Goal: Browse casually: Explore the website without a specific task or goal

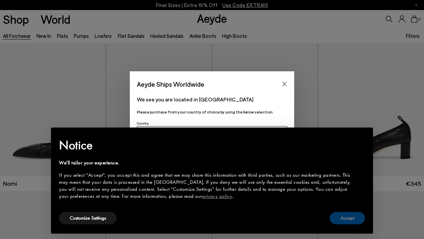
click at [343, 221] on button "Accept" at bounding box center [346, 218] width 35 height 12
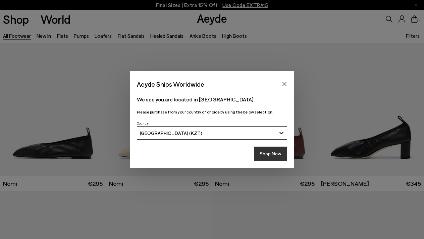
click at [268, 153] on button "Shop Now" at bounding box center [270, 154] width 33 height 14
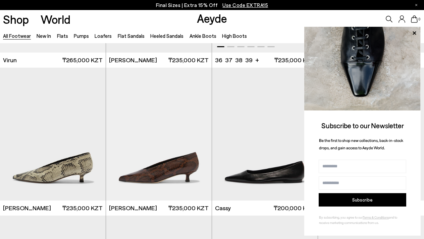
scroll to position [2072, 0]
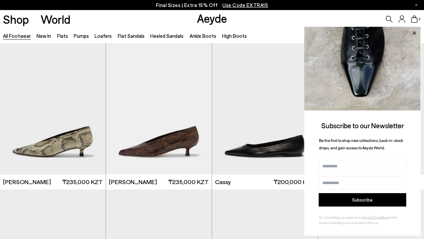
click at [414, 38] on icon at bounding box center [414, 33] width 9 height 9
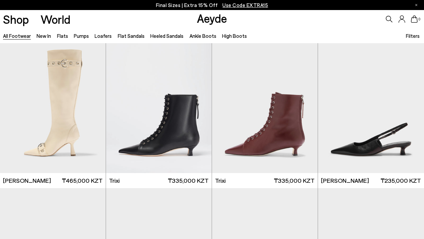
scroll to position [3700, 0]
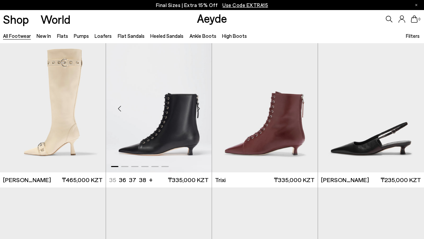
click at [198, 108] on div "Next slide" at bounding box center [198, 109] width 20 height 20
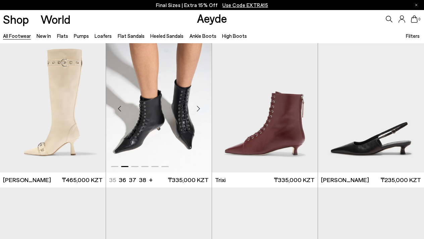
click at [198, 108] on div "Next slide" at bounding box center [198, 109] width 20 height 20
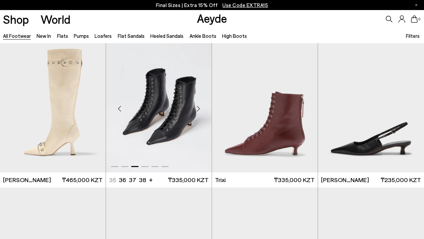
click at [198, 108] on div "Next slide" at bounding box center [198, 109] width 20 height 20
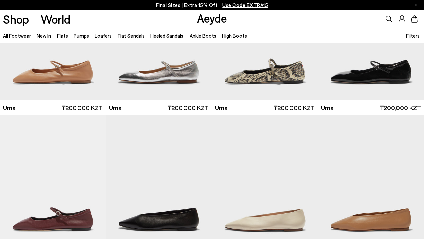
scroll to position [4513, 0]
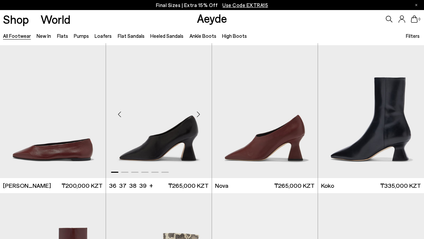
scroll to position [4763, 0]
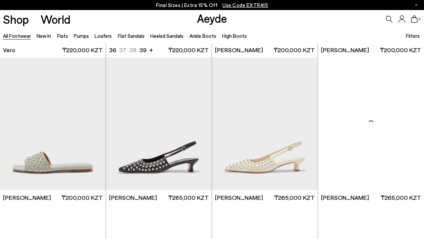
scroll to position [7244, 0]
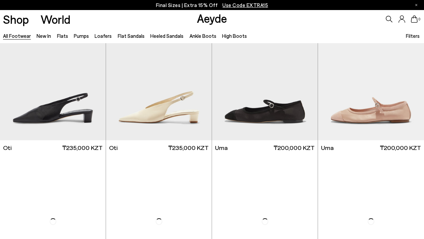
scroll to position [8920, 0]
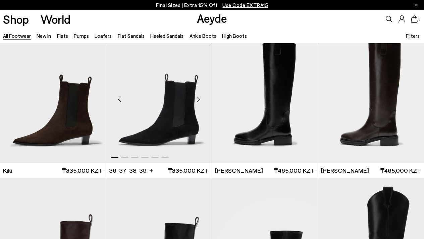
scroll to position [9625, 0]
click at [303, 96] on div "Next slide" at bounding box center [304, 99] width 20 height 20
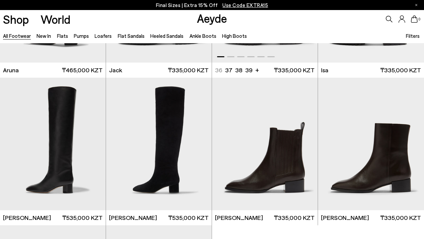
scroll to position [10030, 0]
